Goal: Information Seeking & Learning: Learn about a topic

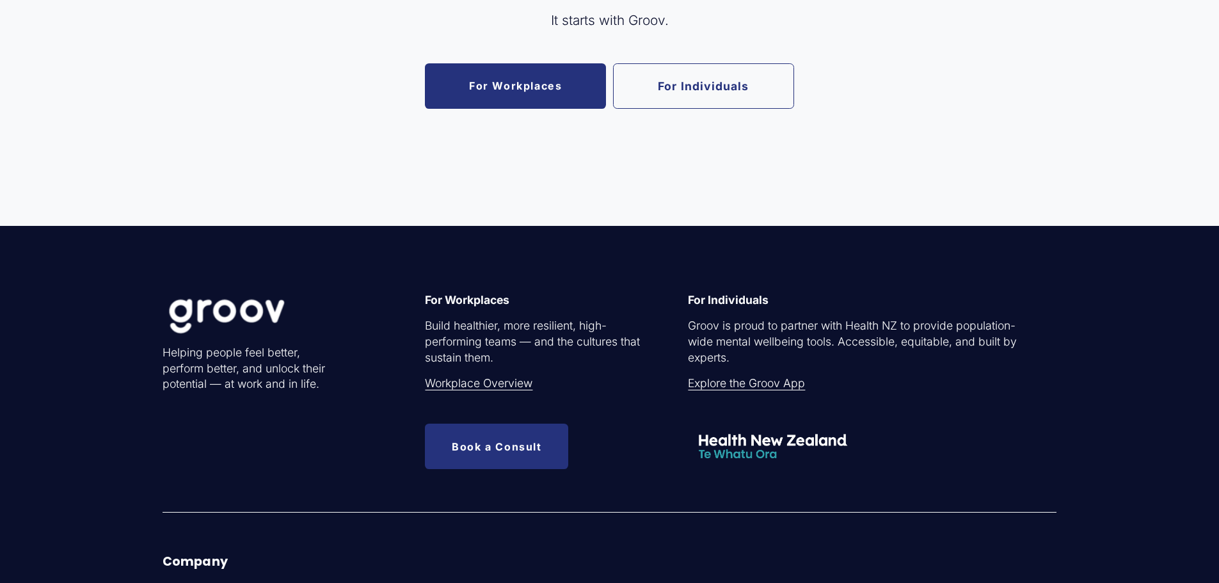
scroll to position [3287, 0]
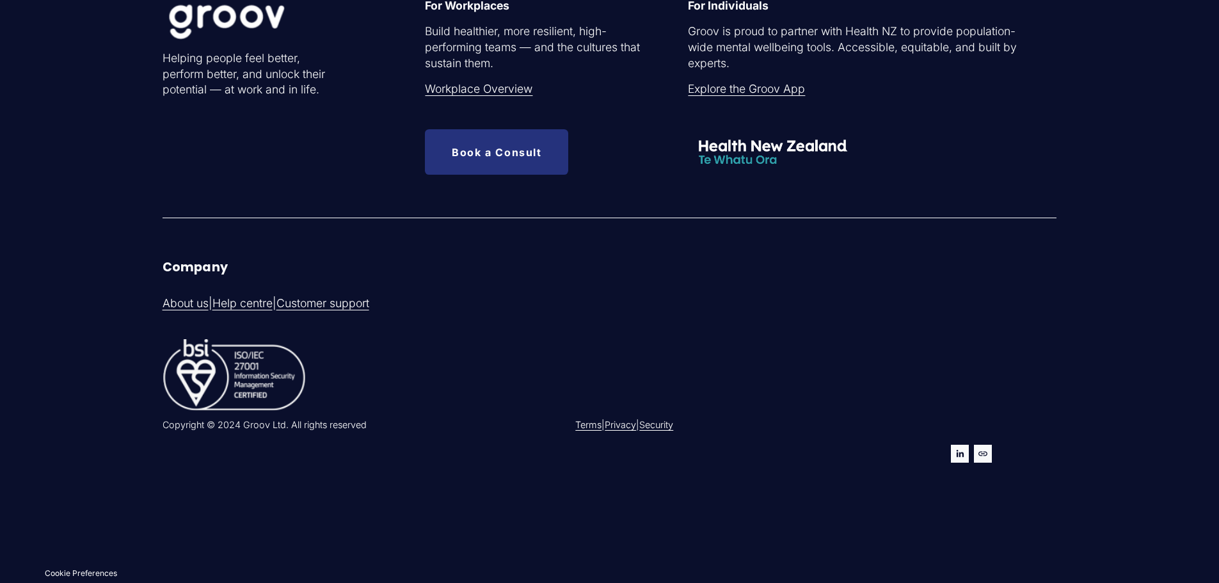
click at [635, 420] on link "Privacy" at bounding box center [620, 424] width 31 height 13
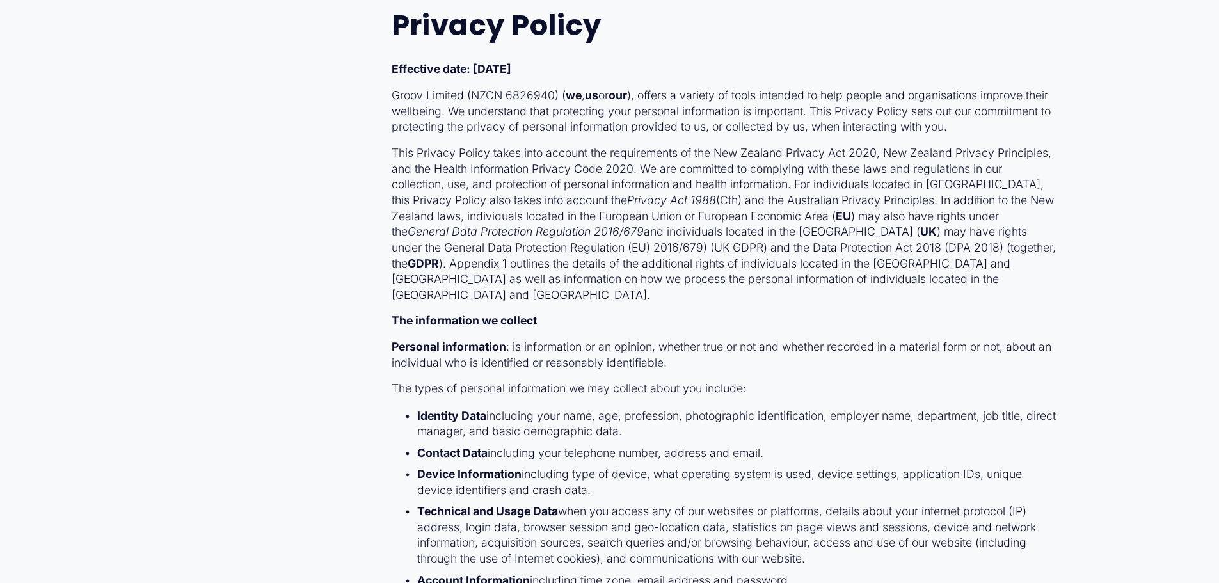
scroll to position [14155, 0]
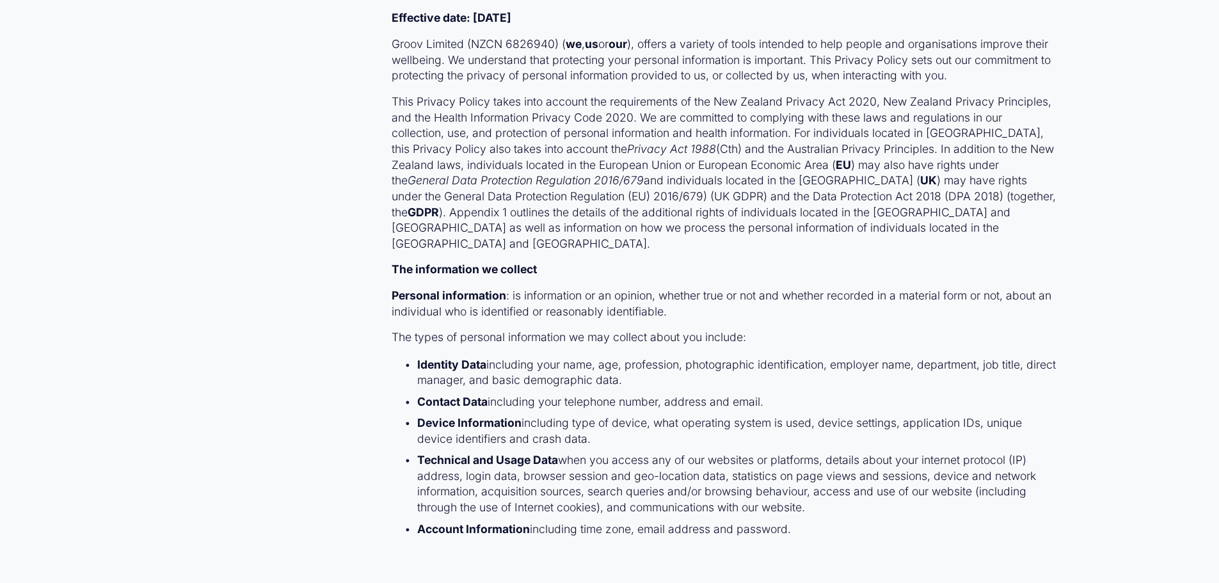
click at [333, 41] on div "Customer Terms of Service User Terms of Service Privacy Policy Subprocessors Co…" at bounding box center [610, 283] width 916 height 28662
